Goal: Task Accomplishment & Management: Complete application form

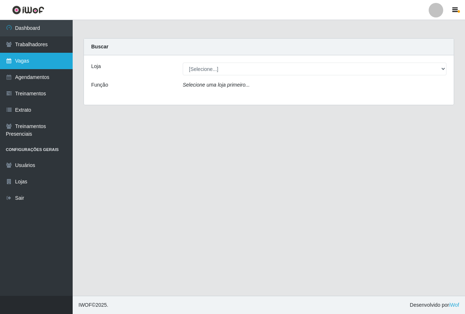
click at [47, 60] on link "Vagas" at bounding box center [36, 61] width 73 height 16
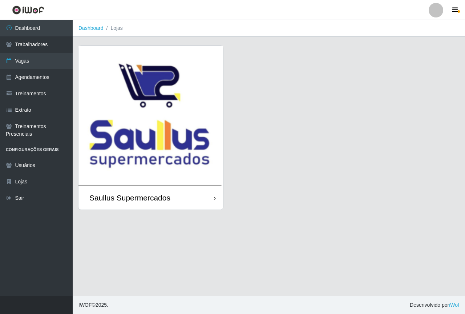
click at [121, 90] on img at bounding box center [151, 116] width 145 height 140
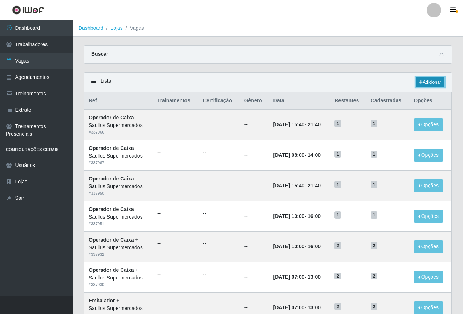
click at [423, 79] on link "Adicionar" at bounding box center [430, 82] width 29 height 10
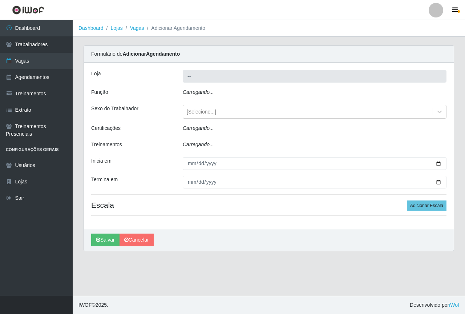
type input "Saullus Supermercados"
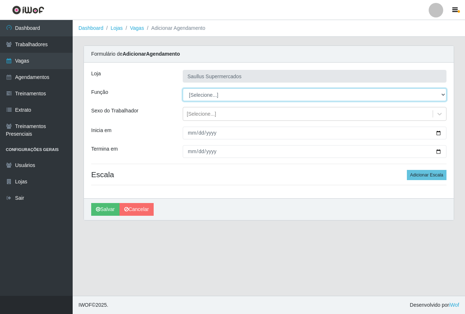
click at [197, 92] on select "[Selecione...] ASG ASG + ASG ++ Balconista de Açougue Balconista de Açougue + B…" at bounding box center [315, 94] width 264 height 13
select select "82"
click at [183, 88] on select "[Selecione...] ASG ASG + ASG ++ Balconista de Açougue Balconista de Açougue + B…" at bounding box center [315, 94] width 264 height 13
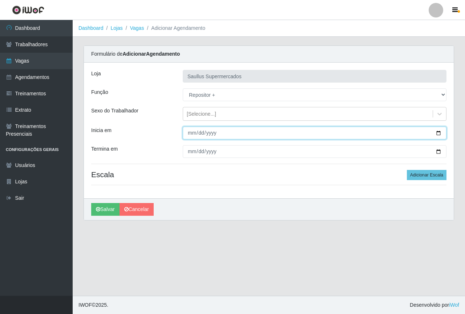
click at [192, 133] on input "Inicia em" at bounding box center [315, 132] width 264 height 13
type input "2025-09-14"
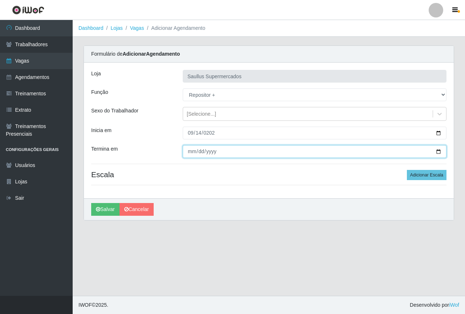
click at [193, 152] on input "Termina em" at bounding box center [315, 151] width 264 height 13
type input "2025-09-14"
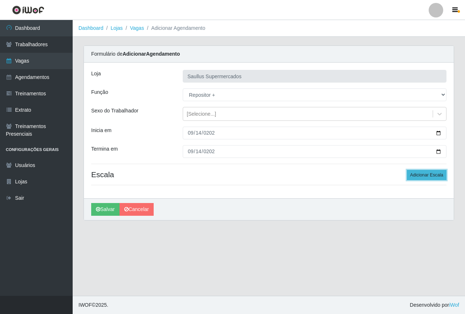
click at [422, 173] on button "Adicionar Escala" at bounding box center [427, 175] width 40 height 10
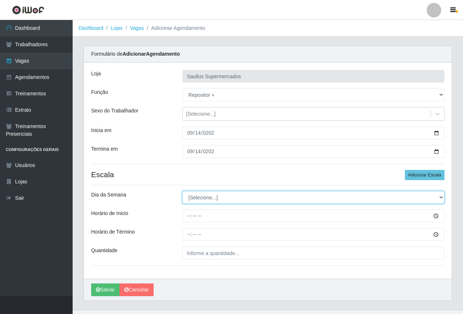
click at [221, 195] on select "[Selecione...] Segunda Terça Quarta Quinta Sexta Sábado Domingo" at bounding box center [313, 197] width 262 height 13
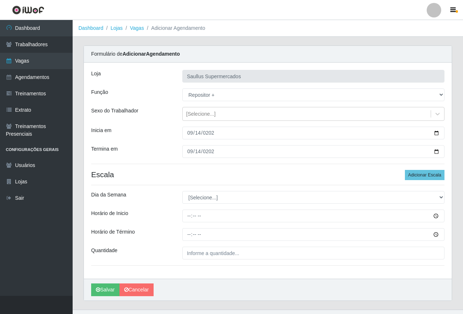
drag, startPoint x: 167, startPoint y: 209, endPoint x: 198, endPoint y: 209, distance: 31.3
click at [167, 209] on div "Loja Saullus Supermercados Função [Selecione...] ASG ASG + ASG ++ Balconista de…" at bounding box center [268, 171] width 368 height 216
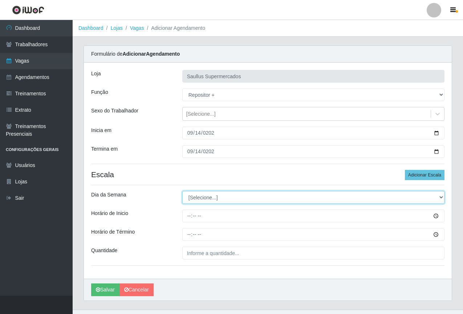
click at [213, 200] on select "[Selecione...] Segunda Terça Quarta Quinta Sexta Sábado Domingo" at bounding box center [313, 197] width 262 height 13
select select "0"
click at [182, 191] on select "[Selecione...] Segunda Terça Quarta Quinta Sexta Sábado Domingo" at bounding box center [313, 197] width 262 height 13
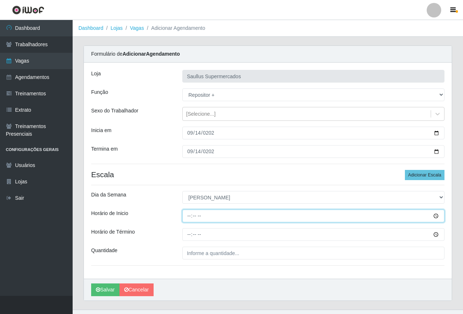
click at [189, 216] on input "Horário de Inicio" at bounding box center [313, 215] width 262 height 13
type input "10:00"
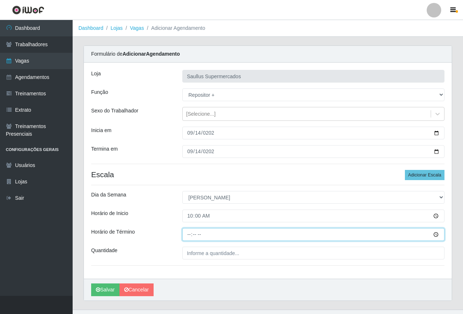
click at [190, 232] on input "Horário de Término" at bounding box center [313, 234] width 262 height 13
type input "16:00"
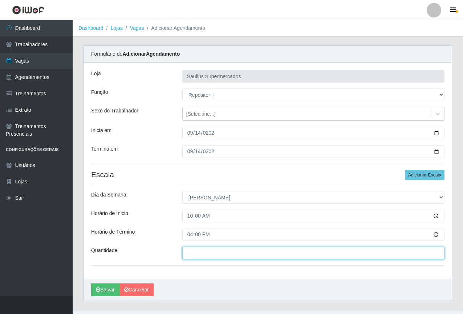
click at [206, 254] on input "___" at bounding box center [313, 252] width 262 height 13
type input "1__"
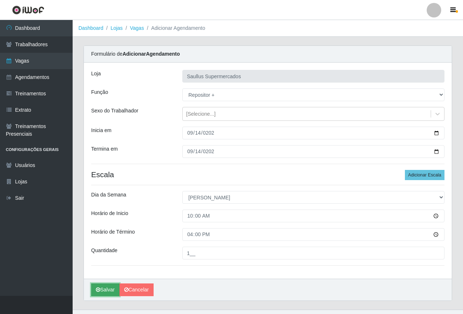
click at [107, 290] on button "Salvar" at bounding box center [105, 289] width 28 height 13
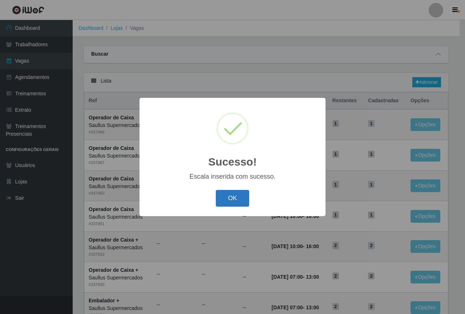
click at [234, 193] on button "OK" at bounding box center [233, 198] width 34 height 17
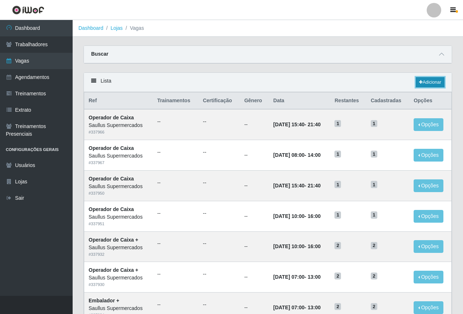
click at [430, 84] on link "Adicionar" at bounding box center [430, 82] width 29 height 10
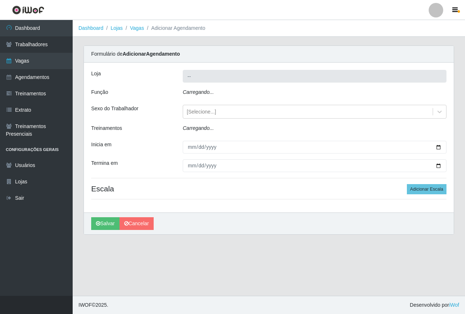
type input "Saullus Supermercados"
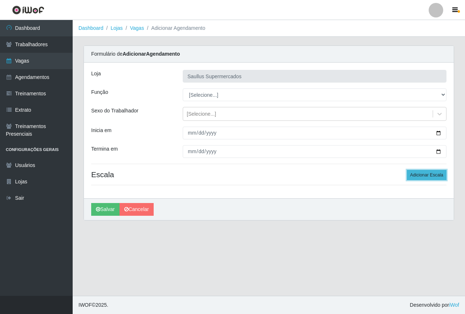
click at [424, 176] on button "Adicionar Escala" at bounding box center [427, 175] width 40 height 10
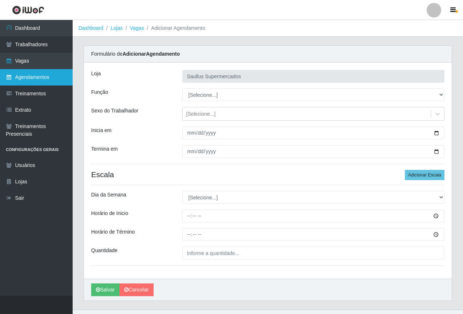
click at [41, 81] on link "Agendamentos" at bounding box center [36, 77] width 73 height 16
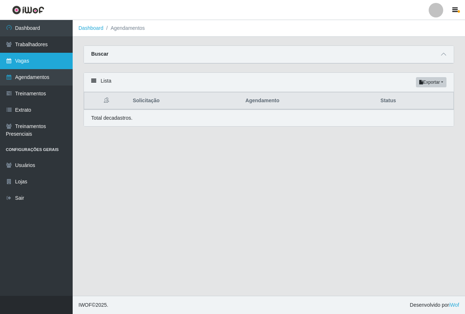
click at [13, 58] on link "Vagas" at bounding box center [36, 61] width 73 height 16
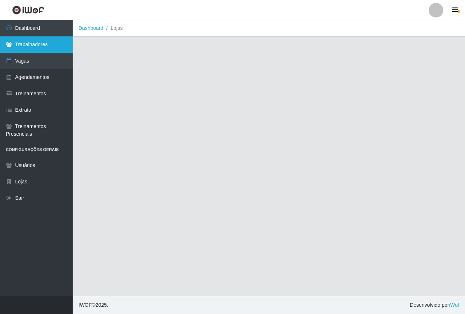
click at [30, 49] on link "Trabalhadores" at bounding box center [36, 44] width 73 height 16
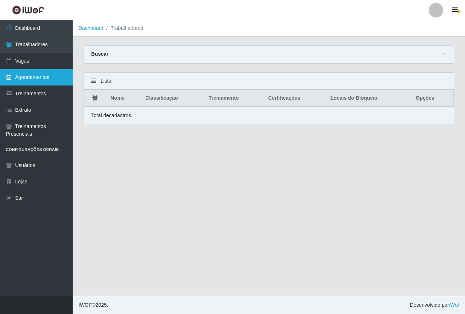
click at [47, 70] on link "Agendamentos" at bounding box center [36, 77] width 73 height 16
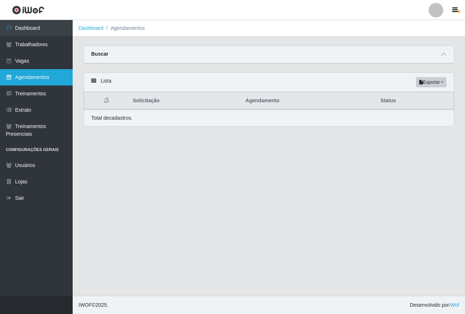
drag, startPoint x: 53, startPoint y: 54, endPoint x: 41, endPoint y: 80, distance: 28.3
click at [53, 54] on link "Vagas" at bounding box center [36, 61] width 73 height 16
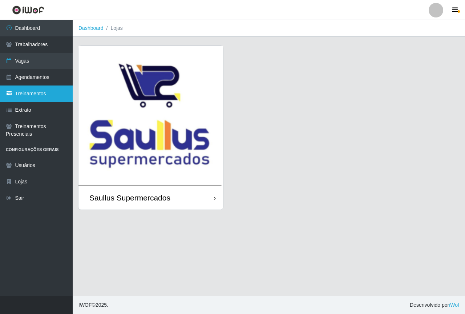
click at [41, 91] on link "Treinamentos" at bounding box center [36, 93] width 73 height 16
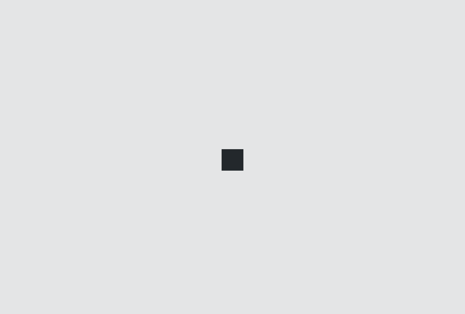
click at [41, 47] on div at bounding box center [232, 157] width 465 height 314
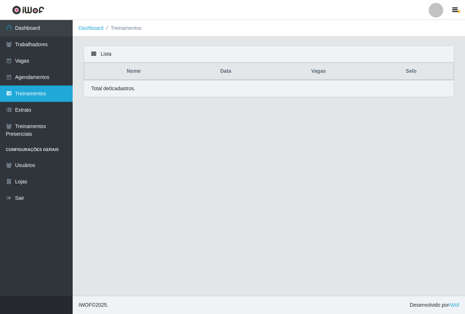
click at [23, 93] on link "Treinamentos" at bounding box center [36, 93] width 73 height 16
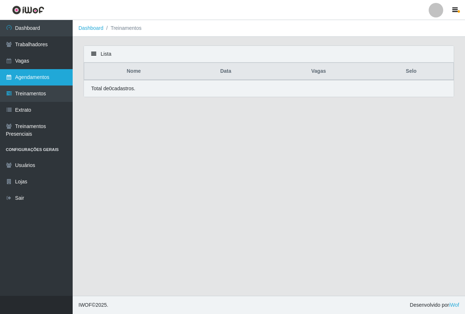
click at [30, 77] on link "Agendamentos" at bounding box center [36, 77] width 73 height 16
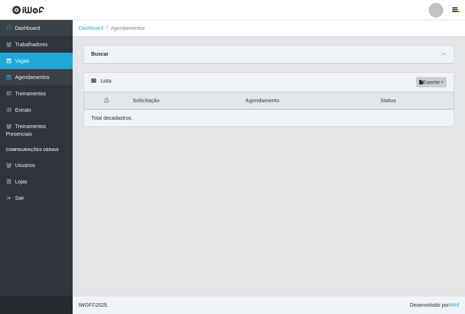
click at [30, 65] on link "Vagas" at bounding box center [36, 61] width 73 height 16
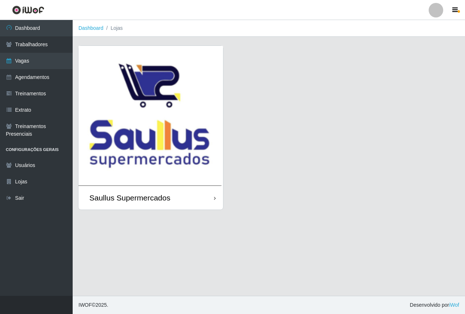
click at [92, 135] on img at bounding box center [151, 116] width 145 height 140
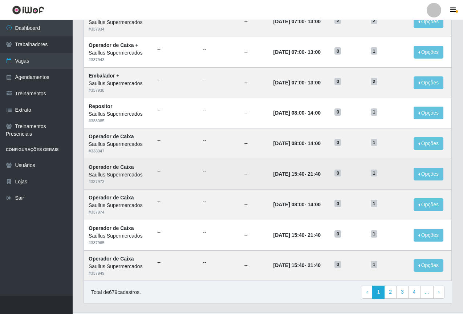
scroll to position [302, 0]
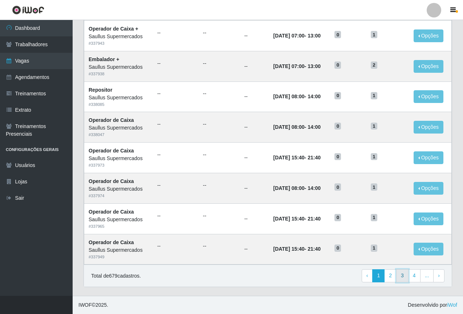
click at [403, 280] on link "3" at bounding box center [403, 275] width 12 height 13
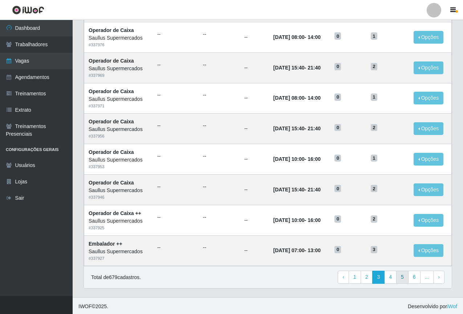
scroll to position [302, 0]
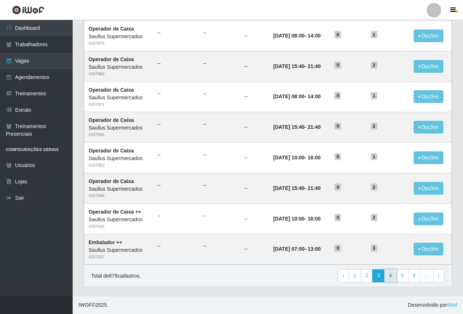
click at [396, 271] on link "4" at bounding box center [391, 275] width 12 height 13
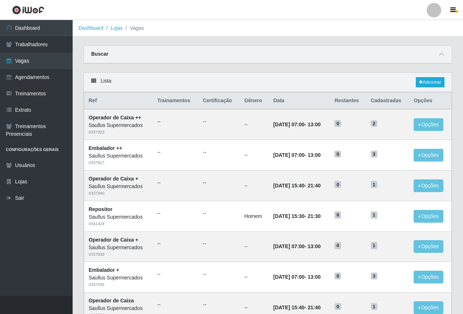
click at [317, 53] on div "Buscar" at bounding box center [268, 54] width 368 height 17
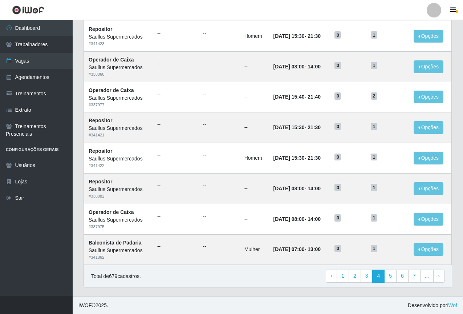
scroll to position [302, 0]
click at [370, 278] on link "3" at bounding box center [367, 275] width 12 height 13
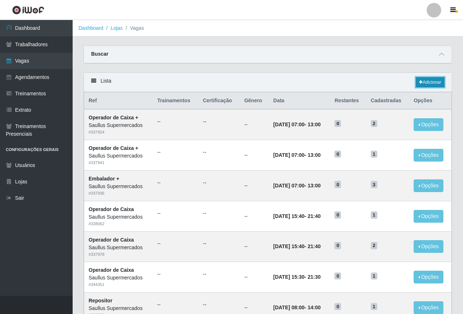
click at [421, 84] on icon at bounding box center [421, 82] width 4 height 4
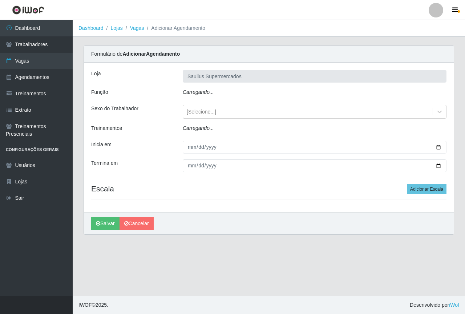
type input "Saullus Supermercados"
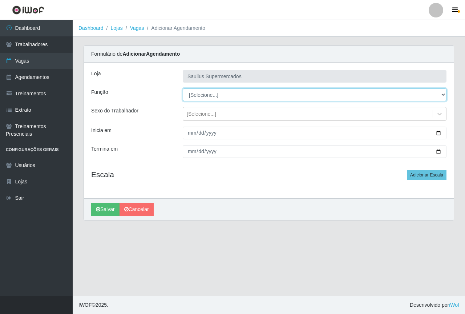
click at [213, 89] on select "[Selecione...] ASG ASG + ASG ++ Balconista de Açougue Balconista de Açougue + B…" at bounding box center [315, 94] width 264 height 13
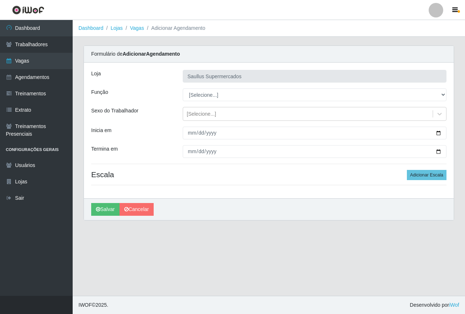
click at [176, 140] on div "Loja Saullus Supermercados Função [Selecione...] ASG ASG + ASG ++ Balconista de…" at bounding box center [269, 131] width 370 height 136
click at [336, 171] on h4 "Escala Adicionar Escala" at bounding box center [268, 174] width 355 height 9
click at [407, 173] on h4 "Escala Adicionar Escala" at bounding box center [268, 174] width 355 height 9
click at [415, 177] on button "Adicionar Escala" at bounding box center [427, 175] width 40 height 10
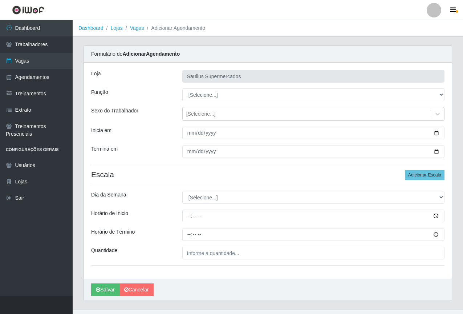
click at [202, 102] on div "Loja Saullus Supermercados Função [Selecione...] ASG ASG + ASG ++ Balconista de…" at bounding box center [268, 171] width 368 height 216
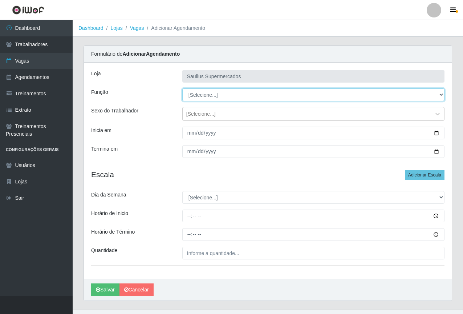
click at [200, 96] on select "[Selecione...] ASG ASG + ASG ++ Balconista de Açougue Balconista de Açougue + B…" at bounding box center [313, 94] width 262 height 13
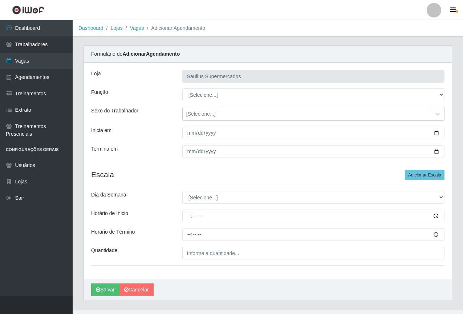
drag, startPoint x: 173, startPoint y: 144, endPoint x: 186, endPoint y: 130, distance: 20.1
click at [173, 144] on div "Loja Saullus Supermercados Função [Selecione...] ASG ASG + ASG ++ Balconista de…" at bounding box center [268, 171] width 368 height 216
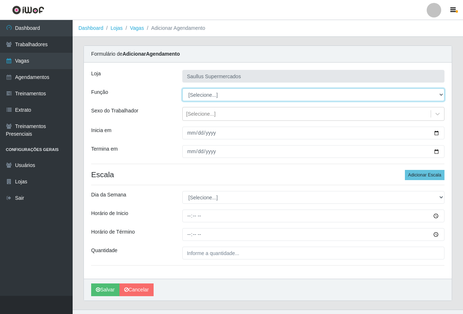
click at [206, 88] on select "[Selecione...] ASG ASG + ASG ++ Balconista de Açougue Balconista de Açougue + B…" at bounding box center [313, 94] width 262 height 13
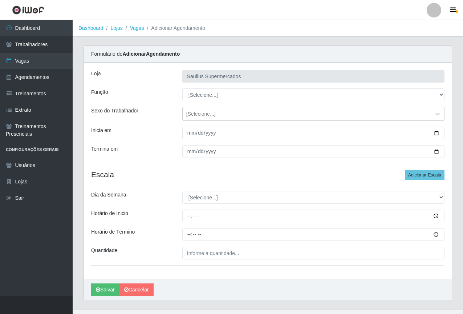
drag, startPoint x: 179, startPoint y: 120, endPoint x: 186, endPoint y: 106, distance: 15.4
click at [180, 121] on div "Loja Saullus Supermercados Função [Selecione...] ASG ASG + ASG ++ Balconista de…" at bounding box center [268, 171] width 368 height 216
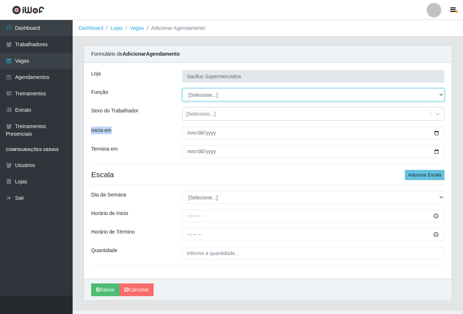
click at [191, 96] on select "[Selecione...] ASG ASG + ASG ++ Balconista de Açougue Balconista de Açougue + B…" at bounding box center [313, 94] width 262 height 13
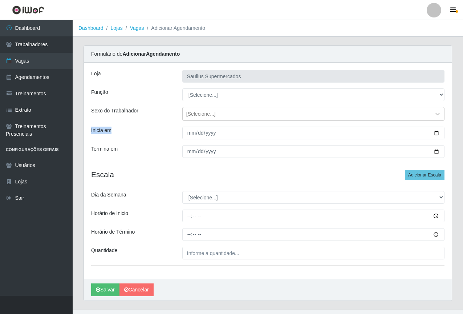
click at [159, 129] on div "Inicia em" at bounding box center [131, 132] width 91 height 13
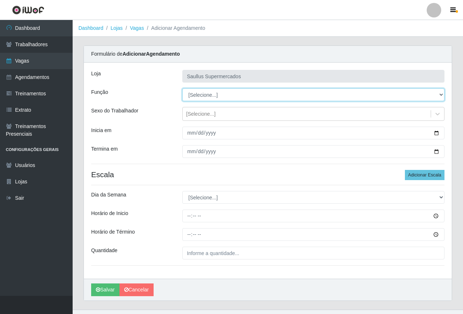
click at [203, 93] on select "[Selecione...] ASG ASG + ASG ++ Balconista de Açougue Balconista de Açougue + B…" at bounding box center [313, 94] width 262 height 13
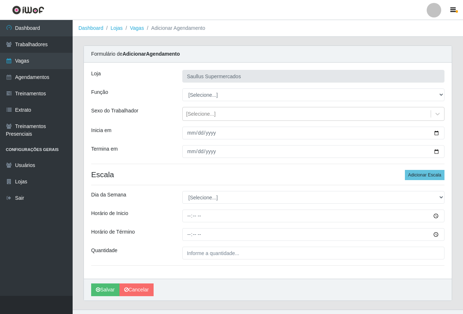
click at [168, 122] on div "Loja Saullus Supermercados Função [Selecione...] ASG ASG + ASG ++ Balconista de…" at bounding box center [268, 171] width 368 height 216
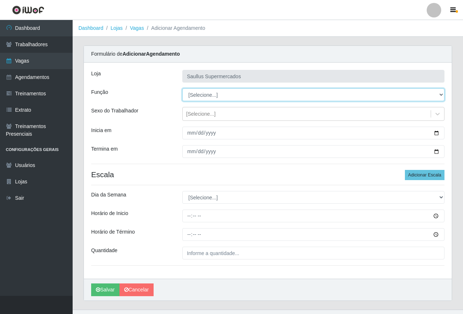
click at [212, 96] on select "[Selecione...] ASG ASG + ASG ++ Balconista de Açougue Balconista de Açougue + B…" at bounding box center [313, 94] width 262 height 13
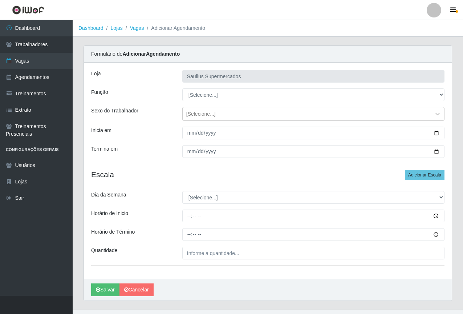
click at [160, 145] on div "Termina em" at bounding box center [131, 151] width 91 height 13
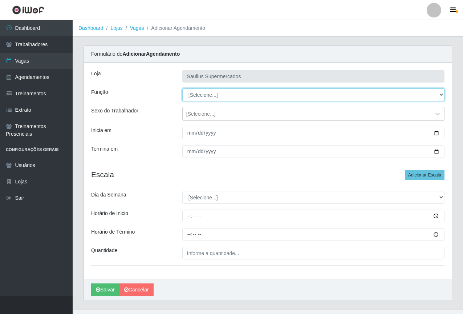
click at [206, 92] on select "[Selecione...] ASG ASG + ASG ++ Balconista de Açougue Balconista de Açougue + B…" at bounding box center [313, 94] width 262 height 13
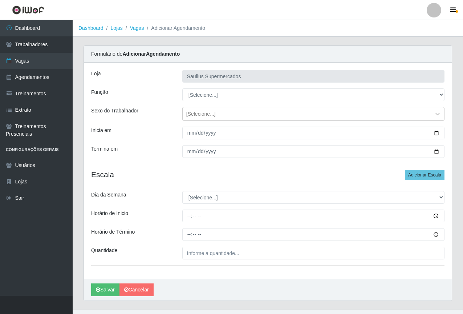
drag, startPoint x: 153, startPoint y: 125, endPoint x: 212, endPoint y: 97, distance: 65.0
click at [153, 124] on div "Loja Saullus Supermercados Função [Selecione...] ASG ASG + ASG ++ Balconista de…" at bounding box center [268, 171] width 368 height 216
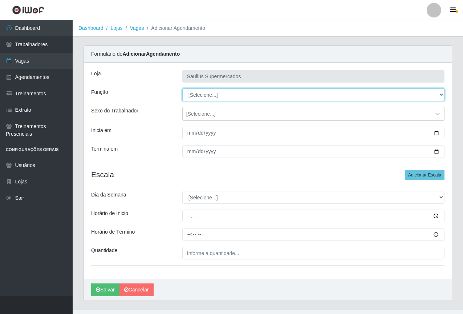
click at [212, 97] on select "[Selecione...] ASG ASG + ASG ++ Balconista de Açougue Balconista de Açougue + B…" at bounding box center [313, 94] width 262 height 13
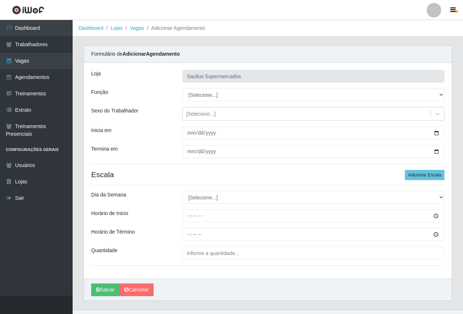
drag, startPoint x: 146, startPoint y: 157, endPoint x: 158, endPoint y: 149, distance: 13.6
click at [150, 154] on div "Termina em" at bounding box center [131, 151] width 91 height 13
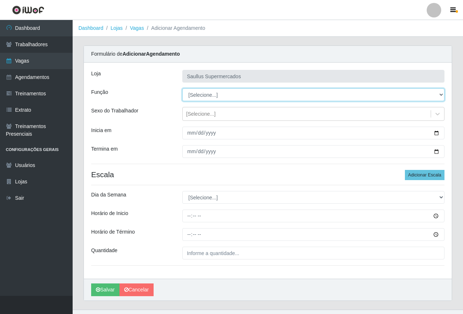
click at [194, 96] on select "[Selecione...] ASG ASG + ASG ++ Balconista de Açougue Balconista de Açougue + B…" at bounding box center [313, 94] width 262 height 13
select select "22"
click at [182, 88] on select "[Selecione...] ASG ASG + ASG ++ Balconista de Açougue Balconista de Açougue + B…" at bounding box center [313, 94] width 262 height 13
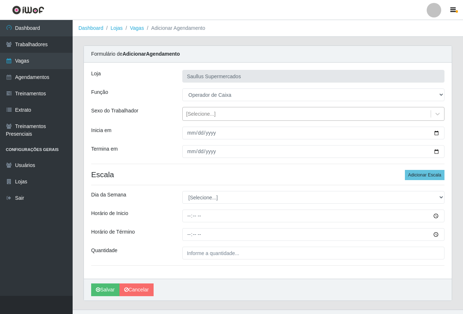
click at [191, 117] on div "[Selecione...]" at bounding box center [200, 114] width 29 height 8
drag, startPoint x: 158, startPoint y: 140, endPoint x: 202, endPoint y: 148, distance: 44.6
click at [172, 142] on div "Loja Saullus Supermercados Função [Selecione...] ASG ASG + ASG ++ Balconista de…" at bounding box center [268, 171] width 368 height 216
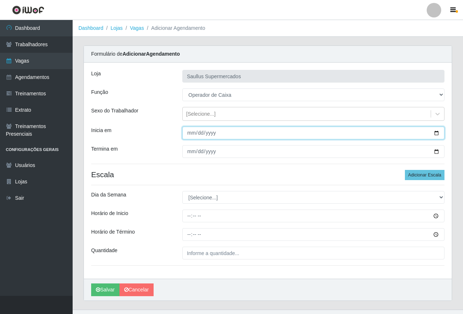
click at [189, 136] on input "Inicia em" at bounding box center [313, 132] width 262 height 13
type input "2025-09-12"
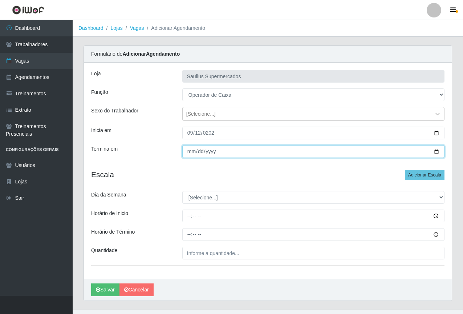
click at [192, 154] on input "Termina em" at bounding box center [313, 151] width 262 height 13
type input "2025-09-12"
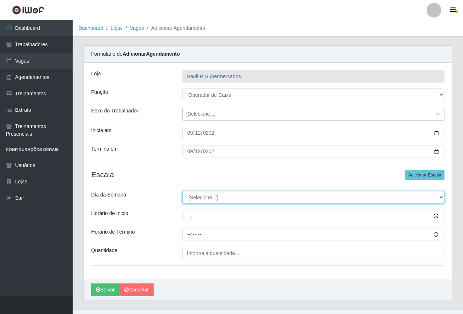
click at [219, 199] on select "[Selecione...] Segunda Terça Quarta Quinta Sexta Sábado Domingo" at bounding box center [313, 197] width 262 height 13
select select "5"
click at [182, 191] on select "[Selecione...] Segunda Terça Quarta Quinta Sexta Sábado Domingo" at bounding box center [313, 197] width 262 height 13
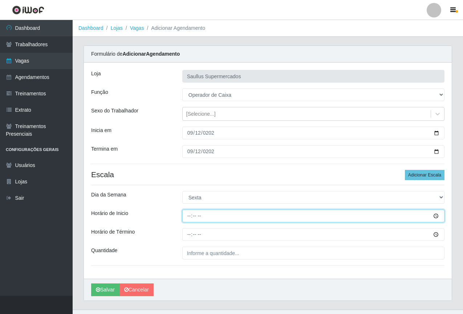
drag, startPoint x: 188, startPoint y: 217, endPoint x: 195, endPoint y: 219, distance: 7.9
click at [188, 217] on input "Horário de Inicio" at bounding box center [313, 215] width 262 height 13
type input "15:30"
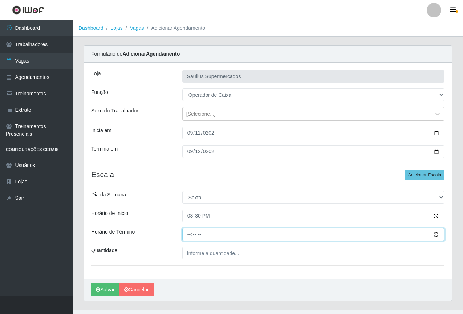
click at [186, 234] on input "Horário de Término" at bounding box center [313, 234] width 262 height 13
type input "21:30"
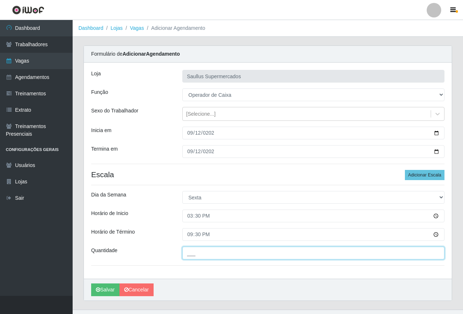
click at [211, 253] on input "___" at bounding box center [313, 252] width 262 height 13
type input "1__"
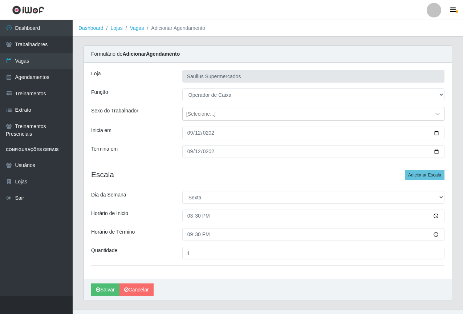
click at [189, 268] on div "Loja Saullus Supermercados Função [Selecione...] ASG ASG + ASG ++ Balconista de…" at bounding box center [268, 171] width 368 height 216
click at [172, 206] on div "Loja Saullus Supermercados Função [Selecione...] ASG ASG + ASG ++ Balconista de…" at bounding box center [268, 171] width 368 height 216
click at [103, 287] on button "Salvar" at bounding box center [105, 289] width 28 height 13
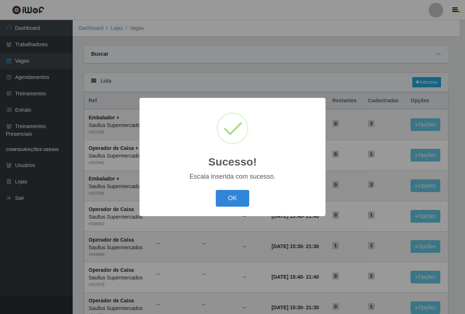
drag, startPoint x: 231, startPoint y: 196, endPoint x: 361, endPoint y: 153, distance: 137.5
click at [232, 196] on button "OK" at bounding box center [233, 198] width 34 height 17
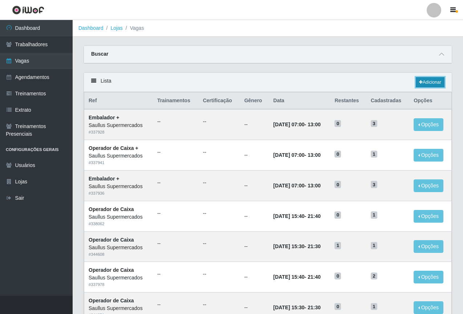
click at [422, 84] on link "Adicionar" at bounding box center [430, 82] width 29 height 10
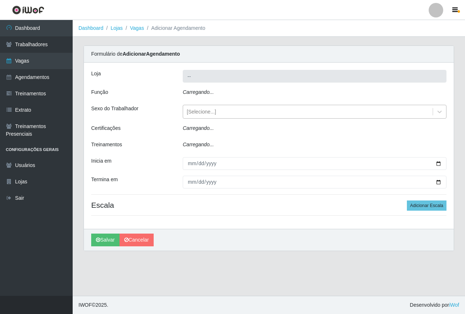
type input "Saullus Supermercados"
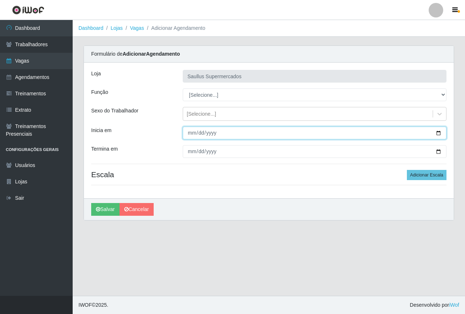
click at [191, 134] on input "Inicia em" at bounding box center [315, 132] width 264 height 13
type input "2025-09-13"
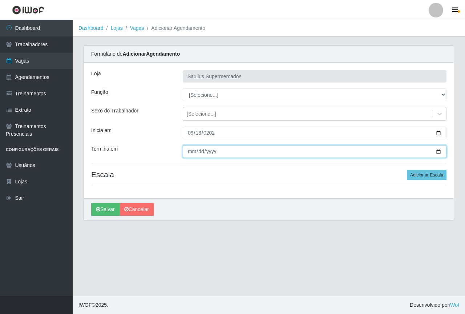
click at [194, 149] on input "Termina em" at bounding box center [315, 151] width 264 height 13
type input "2025-09-13"
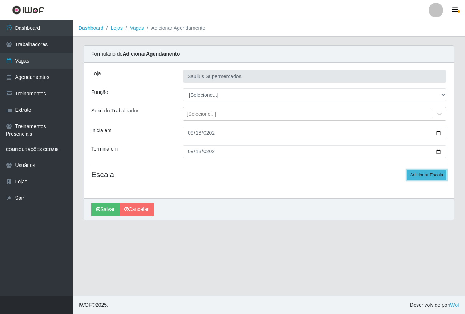
click at [414, 173] on button "Adicionar Escala" at bounding box center [427, 175] width 40 height 10
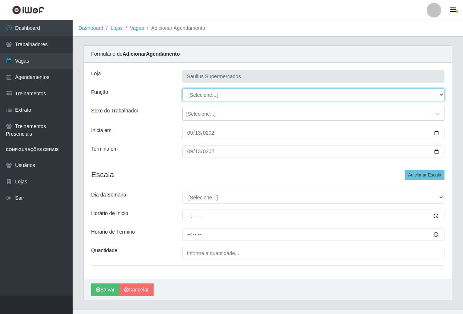
click at [197, 93] on select "[Selecione...] ASG ASG + ASG ++ Balconista de Açougue Balconista de Açougue + B…" at bounding box center [313, 94] width 262 height 13
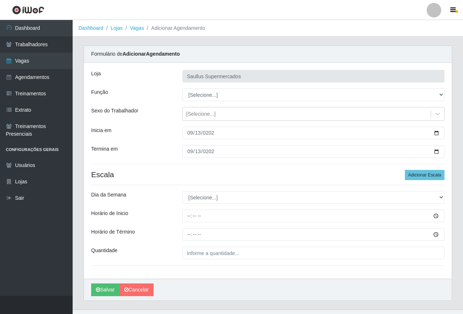
click at [153, 134] on div "Inicia em" at bounding box center [131, 132] width 91 height 13
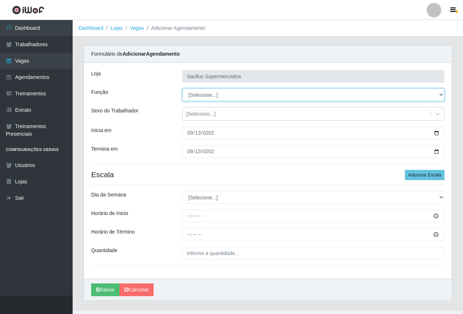
click at [209, 93] on select "[Selecione...] ASG ASG + ASG ++ Balconista de Açougue Balconista de Açougue + B…" at bounding box center [313, 94] width 262 height 13
select select "22"
click at [182, 88] on select "[Selecione...] ASG ASG + ASG ++ Balconista de Açougue Balconista de Açougue + B…" at bounding box center [313, 94] width 262 height 13
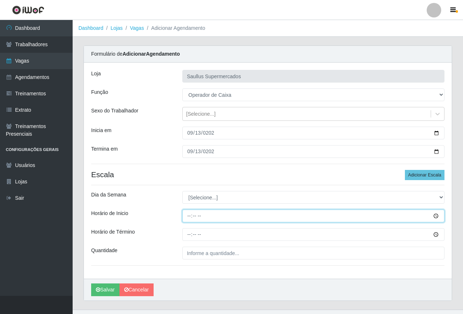
click at [191, 217] on input "Horário de Inicio" at bounding box center [313, 215] width 262 height 13
type input "15:30"
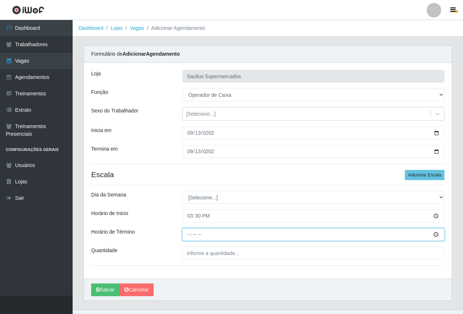
click at [192, 234] on input "Horário de Término" at bounding box center [313, 234] width 262 height 13
type input "21:30"
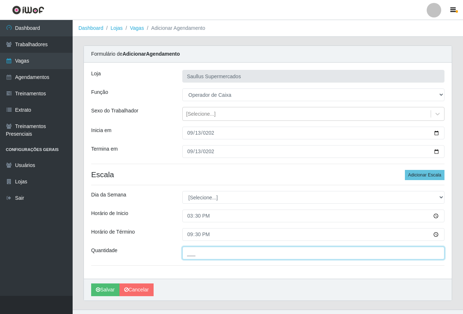
drag, startPoint x: 206, startPoint y: 255, endPoint x: 210, endPoint y: 258, distance: 4.9
click at [206, 255] on input "___" at bounding box center [313, 252] width 262 height 13
type input "1__"
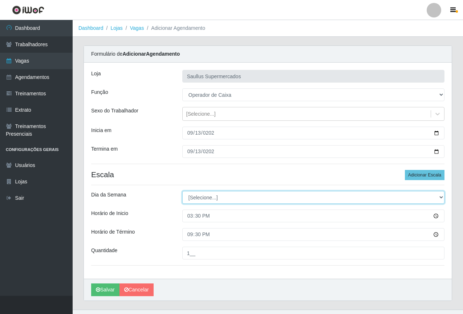
click at [202, 192] on select "[Selecione...] Segunda Terça Quarta Quinta Sexta Sábado Domingo" at bounding box center [313, 197] width 262 height 13
select select "6"
click at [182, 191] on select "[Selecione...] Segunda Terça Quarta Quinta Sexta Sábado Domingo" at bounding box center [313, 197] width 262 height 13
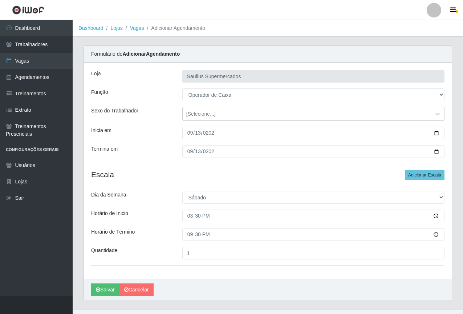
drag, startPoint x: 158, startPoint y: 207, endPoint x: 158, endPoint y: 201, distance: 6.2
click at [158, 207] on div "Loja Saullus Supermercados Função [Selecione...] ASG ASG + ASG ++ Balconista de…" at bounding box center [268, 171] width 368 height 216
click at [104, 289] on button "Salvar" at bounding box center [105, 289] width 28 height 13
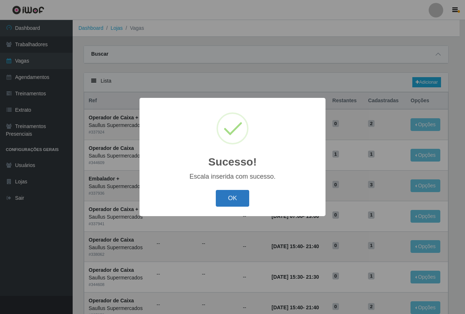
click at [238, 194] on button "OK" at bounding box center [233, 198] width 34 height 17
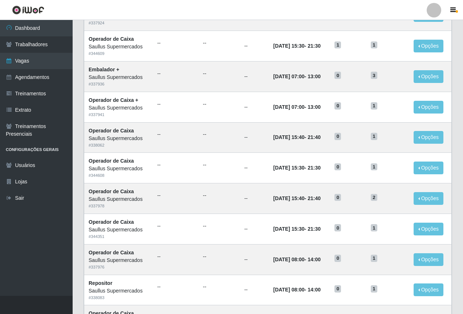
scroll to position [302, 0]
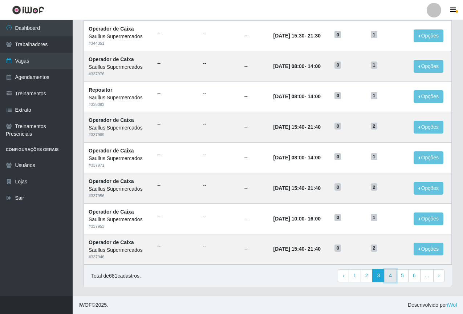
click at [391, 278] on link "4" at bounding box center [391, 275] width 12 height 13
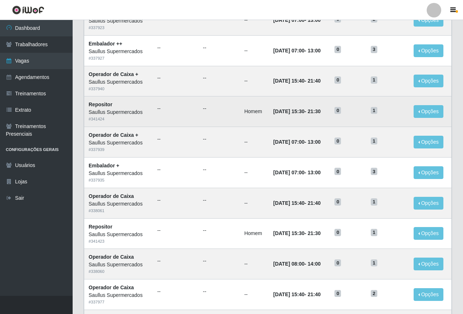
scroll to position [302, 0]
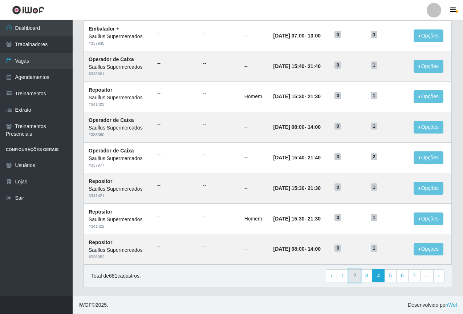
click at [358, 274] on link "2" at bounding box center [355, 275] width 12 height 13
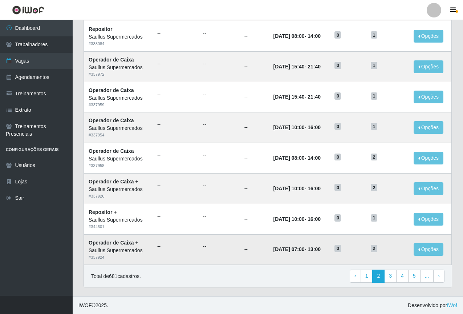
scroll to position [302, 0]
click at [389, 275] on link "3" at bounding box center [391, 275] width 12 height 13
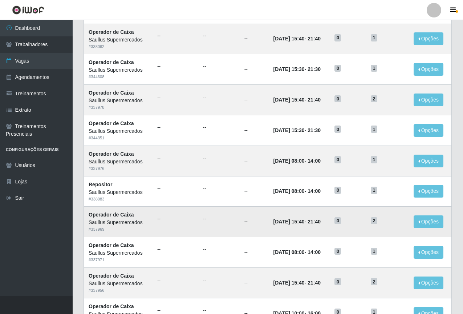
scroll to position [291, 0]
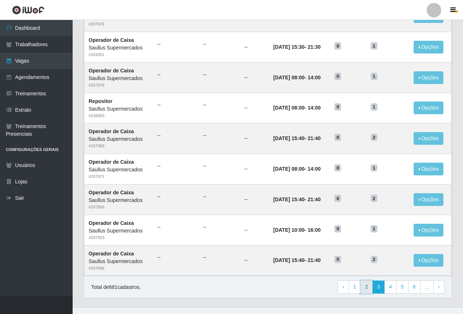
click at [371, 288] on link "2" at bounding box center [367, 286] width 12 height 13
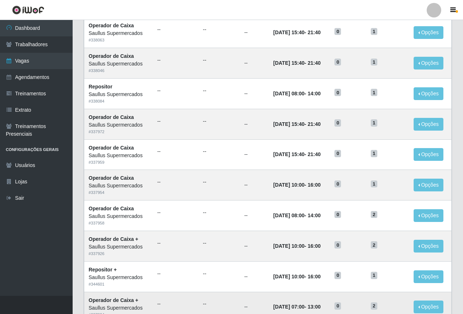
scroll to position [302, 0]
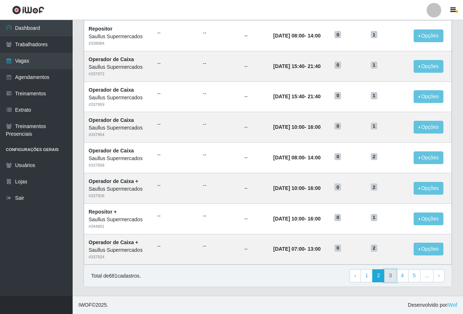
click at [393, 272] on link "3" at bounding box center [391, 275] width 12 height 13
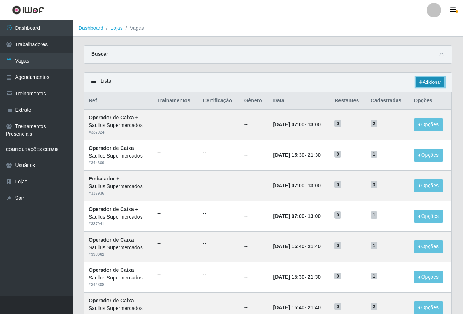
click at [423, 81] on link "Adicionar" at bounding box center [430, 82] width 29 height 10
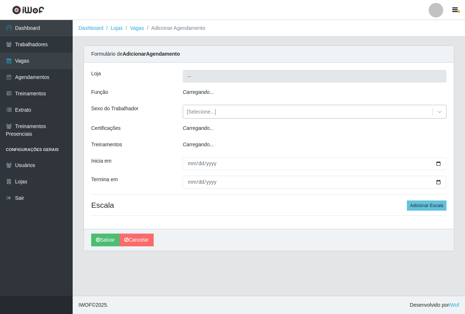
type input "Saullus Supermercados"
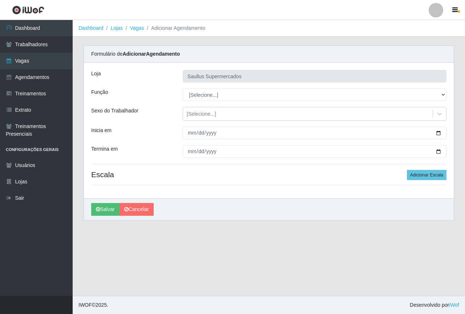
click at [191, 139] on div "[PERSON_NAME] Supermercados Função [Selecione...] ASG ASG + ASG ++ Balconista d…" at bounding box center [269, 131] width 370 height 136
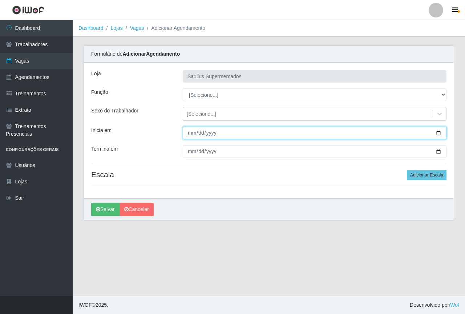
click at [183, 132] on input "Inicia em" at bounding box center [315, 132] width 264 height 13
type input "[DATE]"
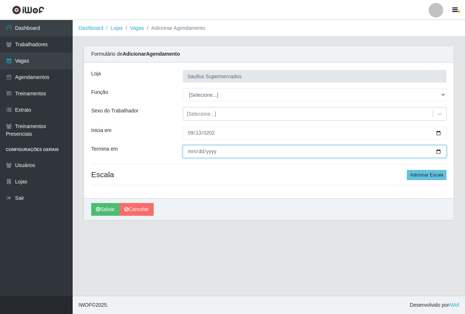
click at [188, 152] on input "Termina em" at bounding box center [315, 151] width 264 height 13
type input "[DATE]"
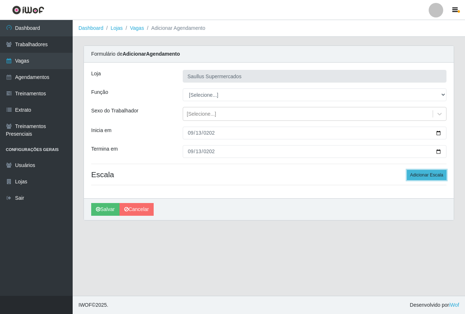
click at [415, 175] on button "Adicionar Escala" at bounding box center [427, 175] width 40 height 10
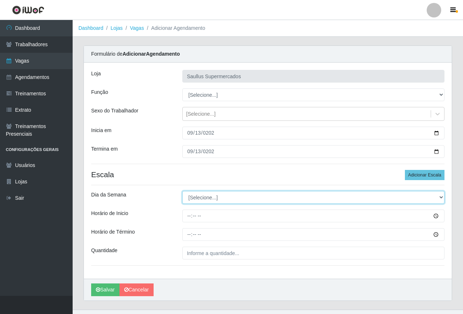
click at [209, 199] on select "[Selecione...] Segunda Terça Quarta Quinta Sexta Sábado Domingo" at bounding box center [313, 197] width 262 height 13
select select "6"
click at [182, 191] on select "[Selecione...] Segunda Terça Quarta Quinta Sexta Sábado Domingo" at bounding box center [313, 197] width 262 height 13
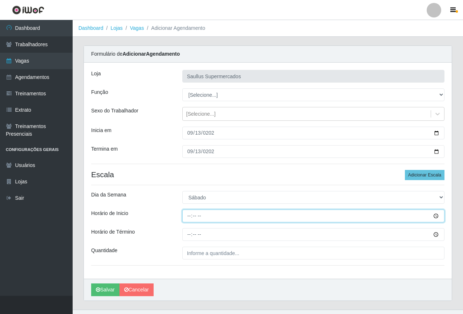
click at [188, 214] on input "Horário de Inicio" at bounding box center [313, 215] width 262 height 13
type input "07:00"
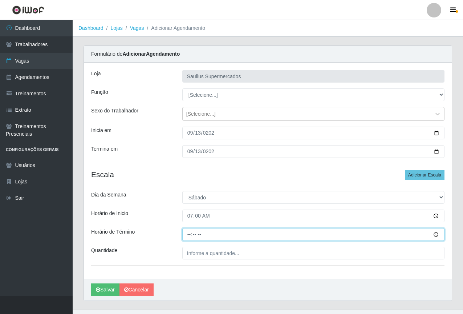
click at [191, 240] on input "Horário de Término" at bounding box center [313, 234] width 262 height 13
type input "13:00"
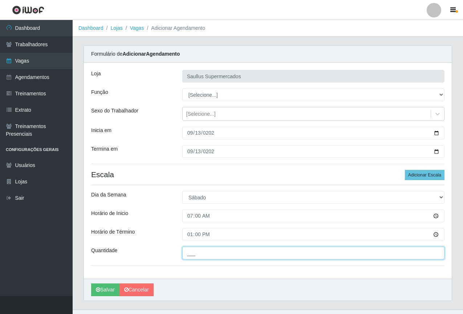
drag, startPoint x: 202, startPoint y: 252, endPoint x: 209, endPoint y: 257, distance: 8.5
click at [202, 252] on input "___" at bounding box center [313, 252] width 262 height 13
type input "1__"
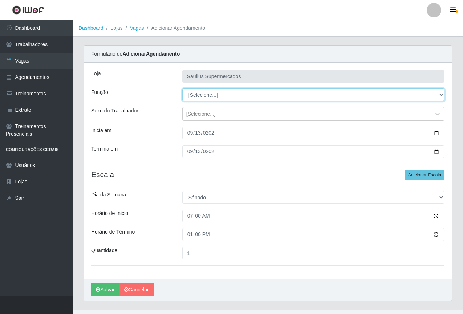
click at [212, 94] on select "[Selecione...] ASG ASG + ASG ++ Balconista de Açougue Balconista de Açougue + B…" at bounding box center [313, 94] width 262 height 13
click at [182, 88] on select "[Selecione...] ASG ASG + ASG ++ Balconista de Açougue Balconista de Açougue + B…" at bounding box center [313, 94] width 262 height 13
click at [242, 99] on select "[Selecione...] ASG ASG + ASG ++ Balconista de Açougue Balconista de Açougue + B…" at bounding box center [313, 94] width 262 height 13
select select "115"
click at [182, 88] on select "[Selecione...] ASG ASG + ASG ++ Balconista de Açougue Balconista de Açougue + B…" at bounding box center [313, 94] width 262 height 13
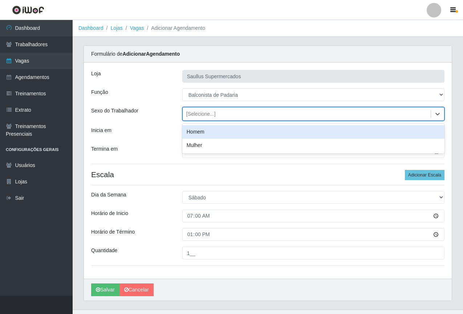
click at [207, 114] on div "[Selecione...]" at bounding box center [200, 114] width 29 height 8
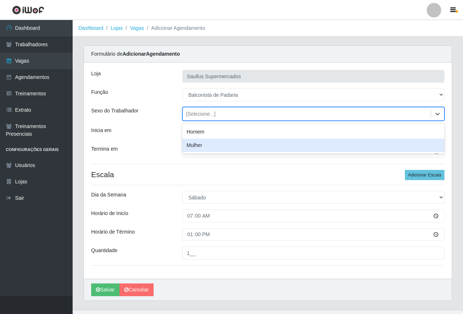
click at [173, 134] on div "Inicia em" at bounding box center [131, 132] width 91 height 13
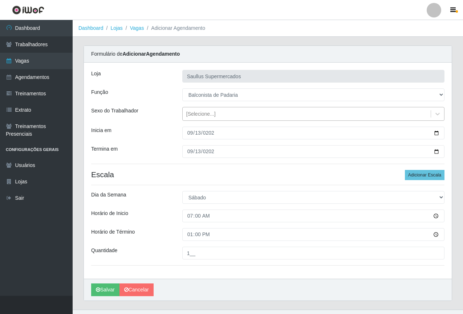
click at [211, 117] on div "[Selecione...]" at bounding box center [200, 114] width 29 height 8
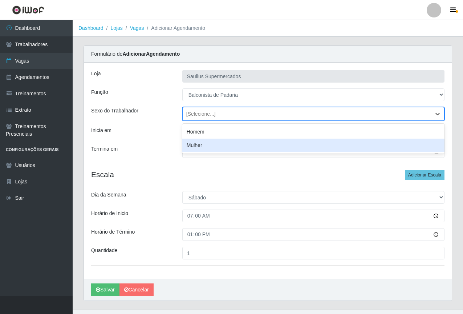
click at [204, 151] on div "Mulher" at bounding box center [313, 144] width 262 height 13
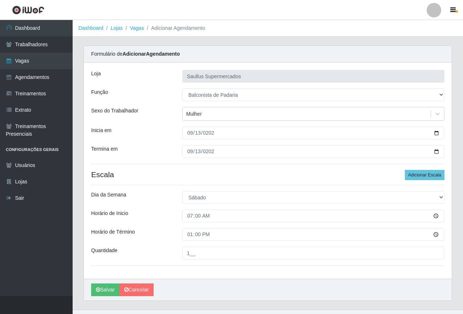
click at [158, 144] on div "[PERSON_NAME] Supermercados Função [Selecione...] ASG ASG + ASG ++ Balconista d…" at bounding box center [268, 171] width 368 height 216
click at [105, 290] on button "Salvar" at bounding box center [105, 289] width 28 height 13
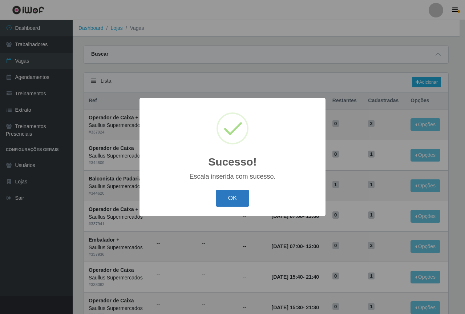
click at [228, 199] on button "OK" at bounding box center [233, 198] width 34 height 17
